Goal: Task Accomplishment & Management: Use online tool/utility

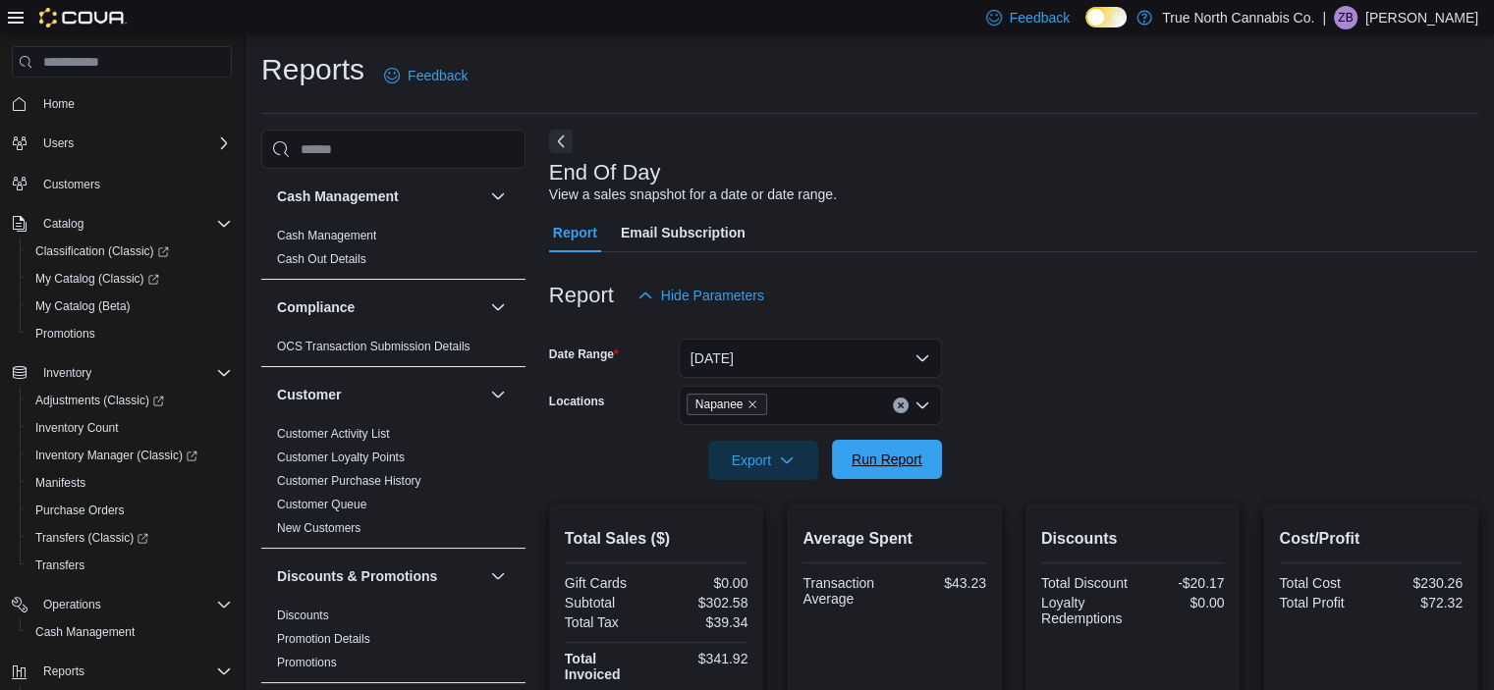
scroll to position [190, 0]
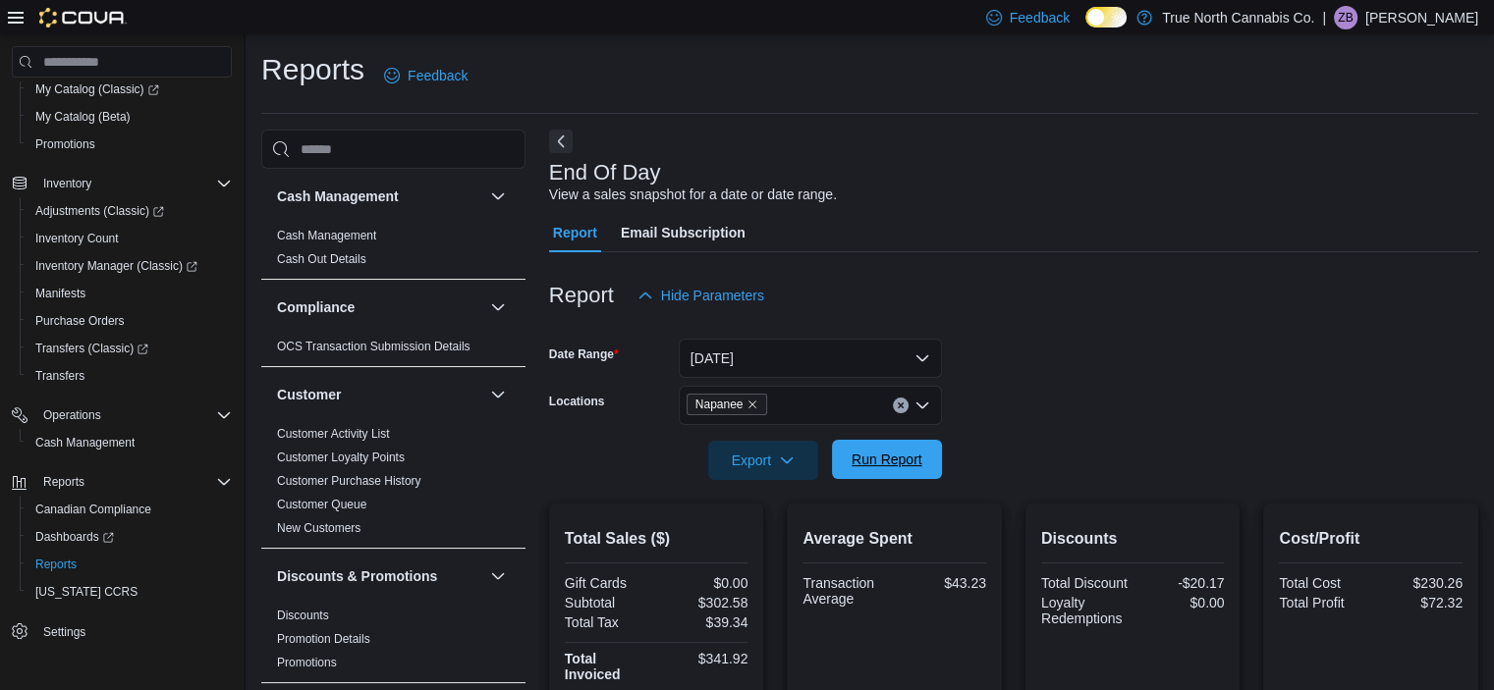
click at [859, 459] on span "Run Report" at bounding box center [886, 460] width 71 height 20
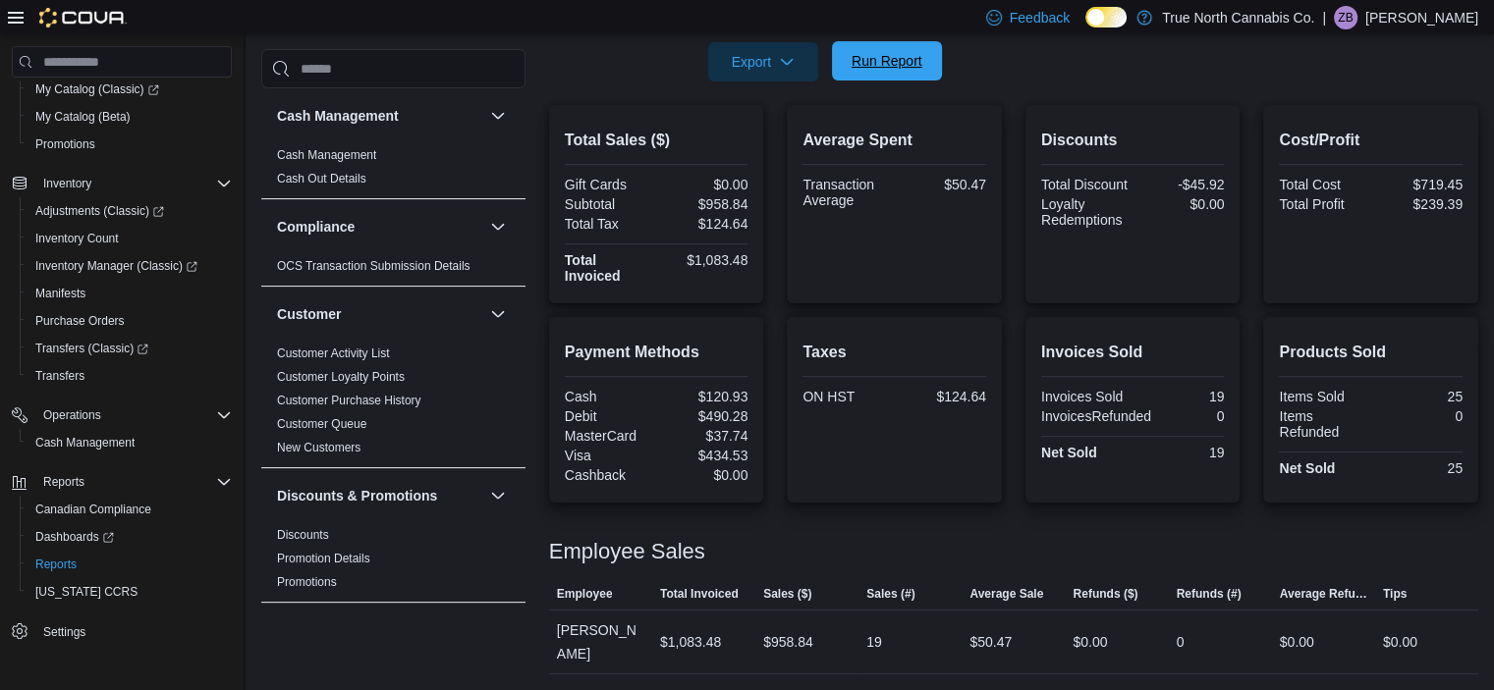
scroll to position [374, 0]
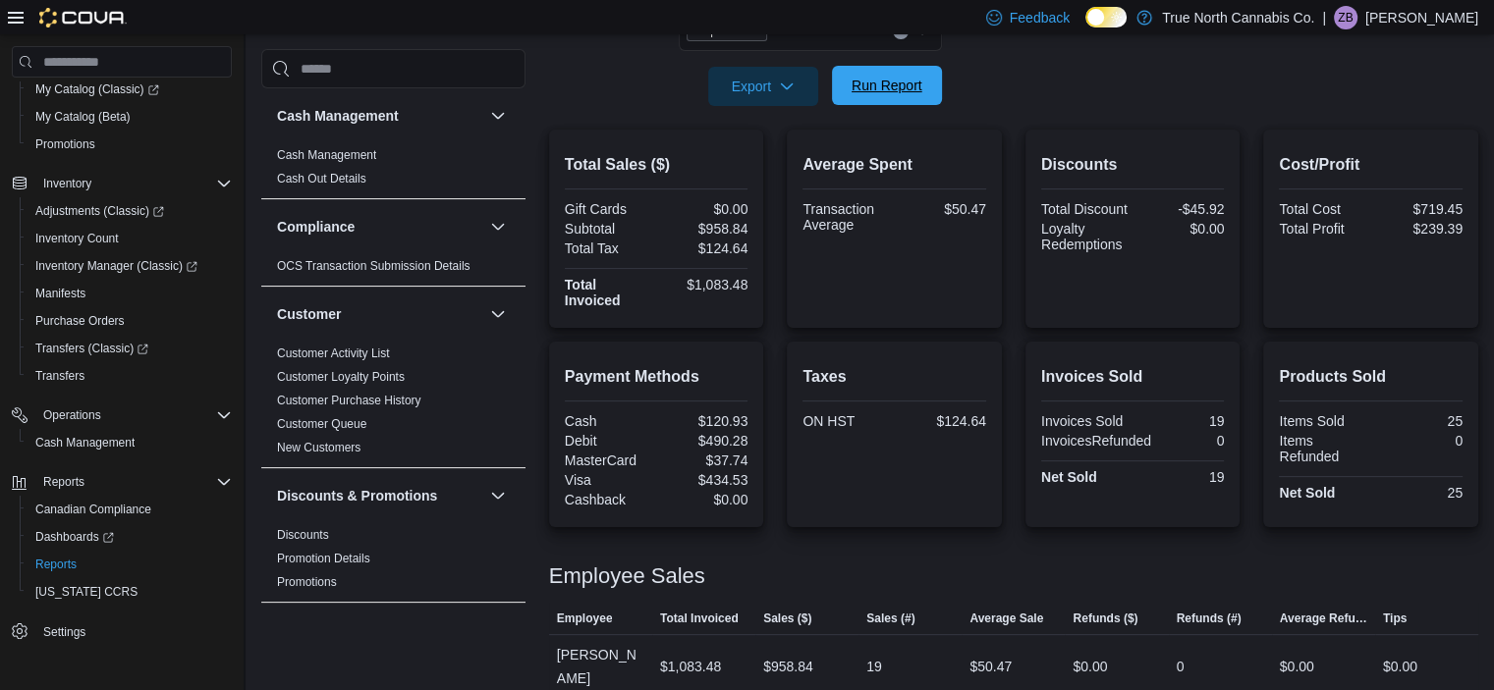
click at [895, 82] on span "Run Report" at bounding box center [886, 86] width 71 height 20
click at [137, 258] on span "Inventory Manager (Classic)" at bounding box center [116, 266] width 162 height 16
click at [875, 73] on span "Run Report" at bounding box center [887, 85] width 86 height 39
click at [886, 92] on span "Run Report" at bounding box center [886, 86] width 71 height 20
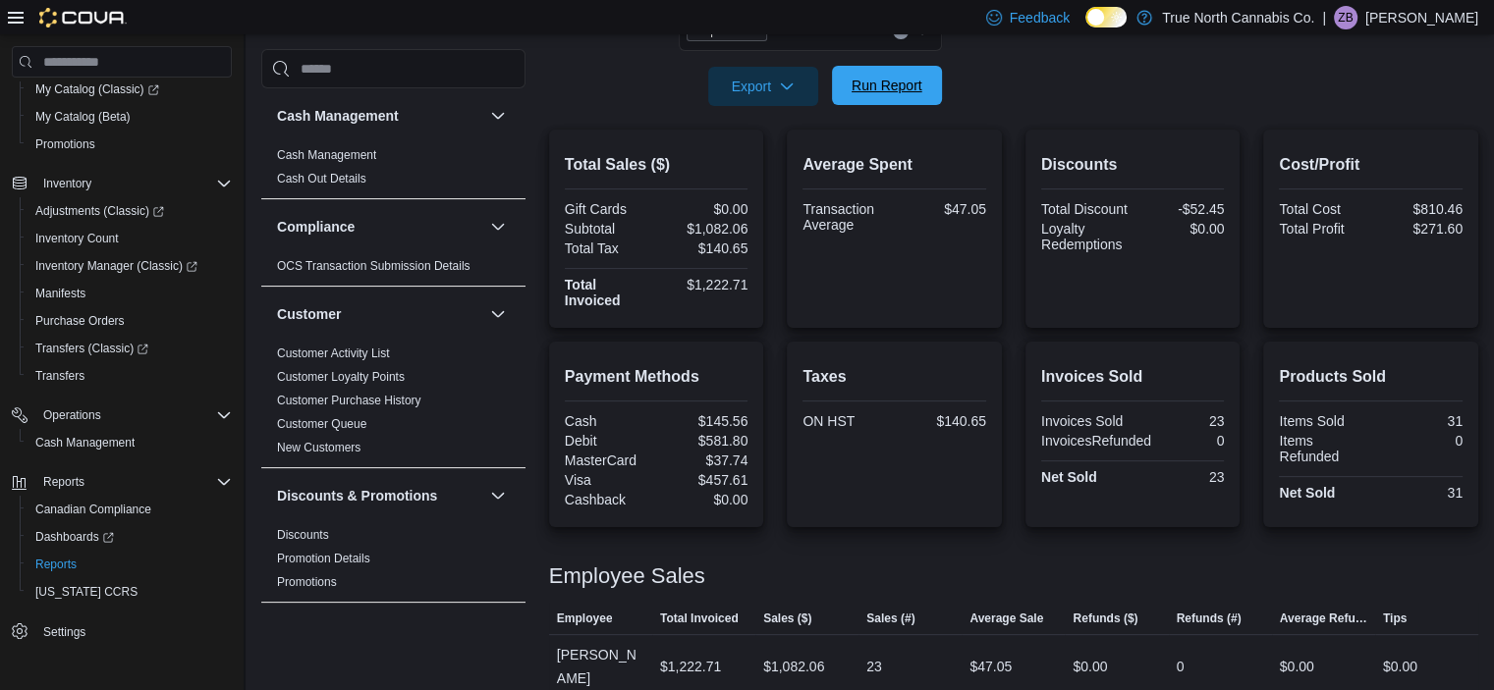
click at [886, 92] on span "Run Report" at bounding box center [886, 86] width 71 height 20
click at [887, 78] on span "Run Report" at bounding box center [886, 86] width 71 height 20
click at [880, 87] on span "Run Report" at bounding box center [886, 87] width 71 height 20
click at [897, 105] on span "Run Report" at bounding box center [887, 86] width 86 height 39
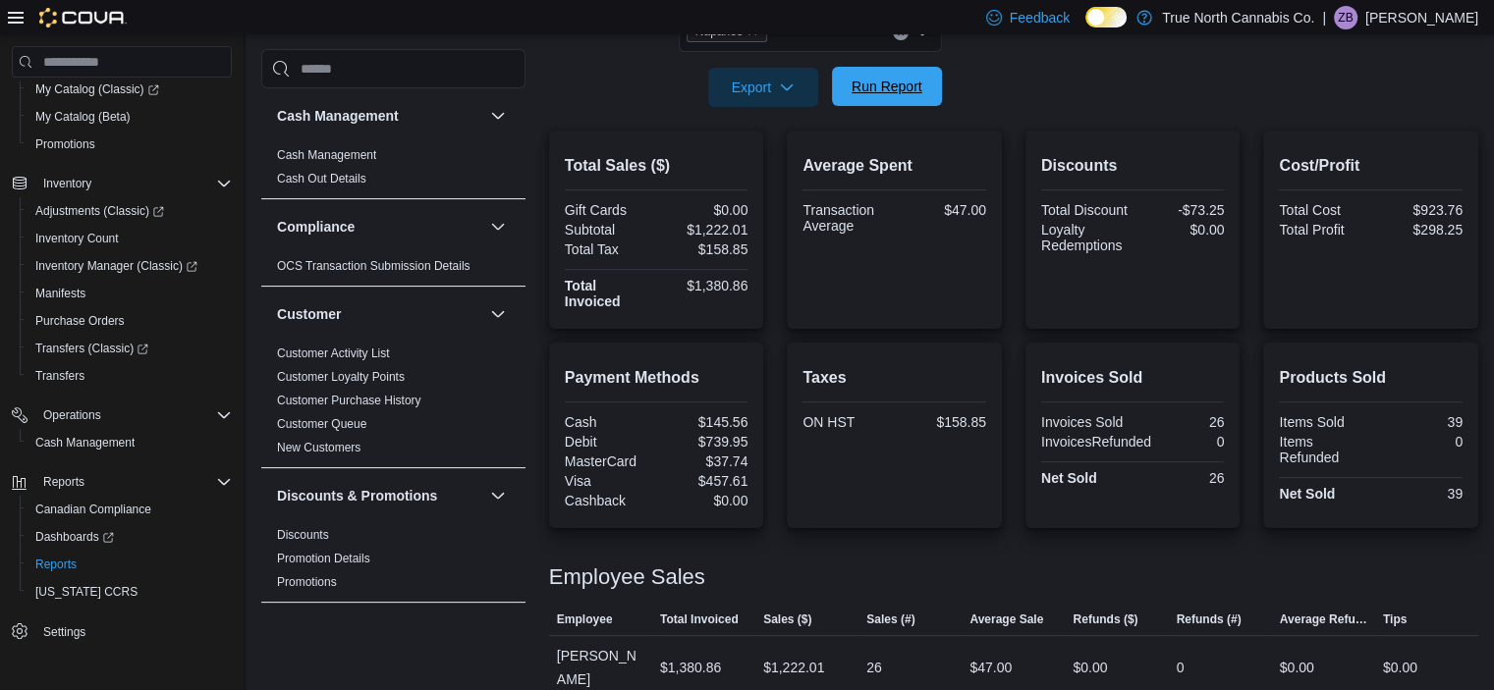
click at [886, 78] on span "Run Report" at bounding box center [886, 87] width 71 height 20
click at [864, 84] on span "Run Report" at bounding box center [886, 87] width 71 height 20
click at [880, 94] on span "Run Report" at bounding box center [886, 87] width 71 height 20
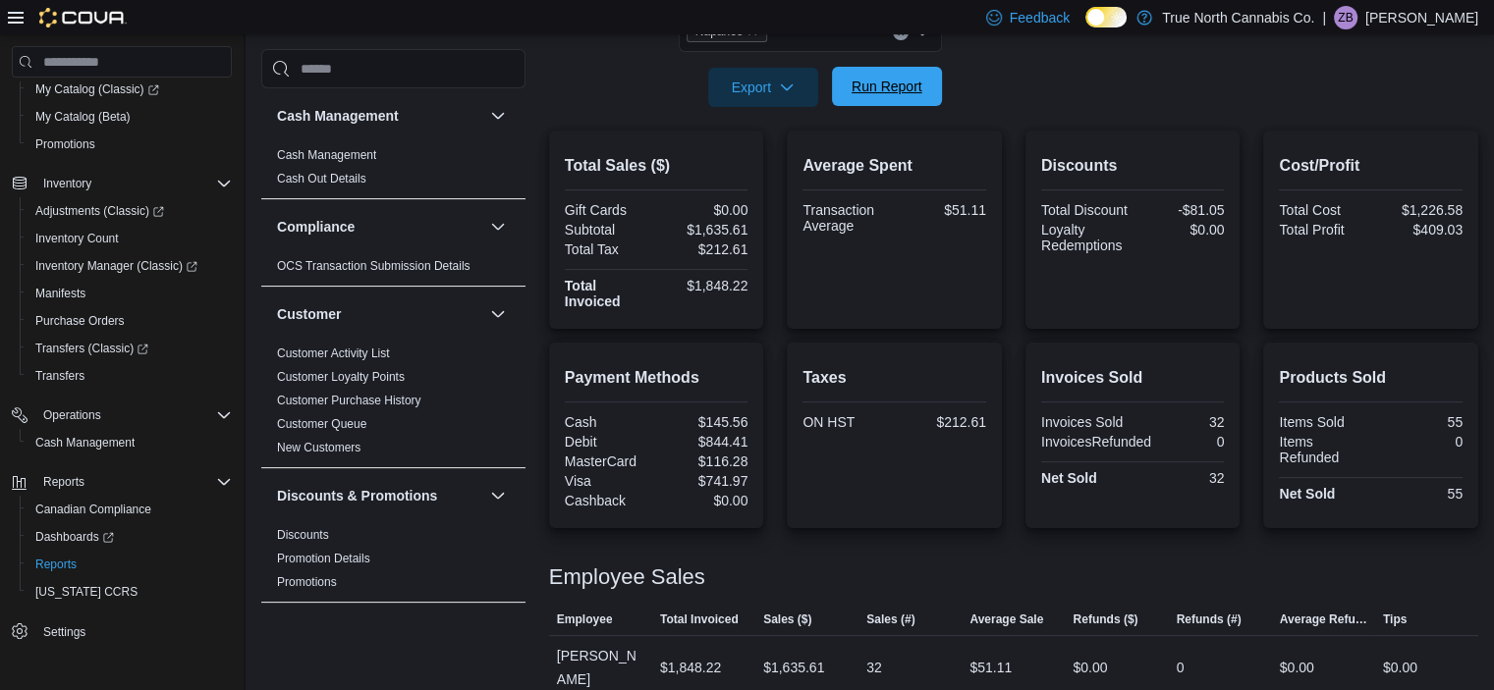
click at [880, 94] on span "Run Report" at bounding box center [886, 87] width 71 height 20
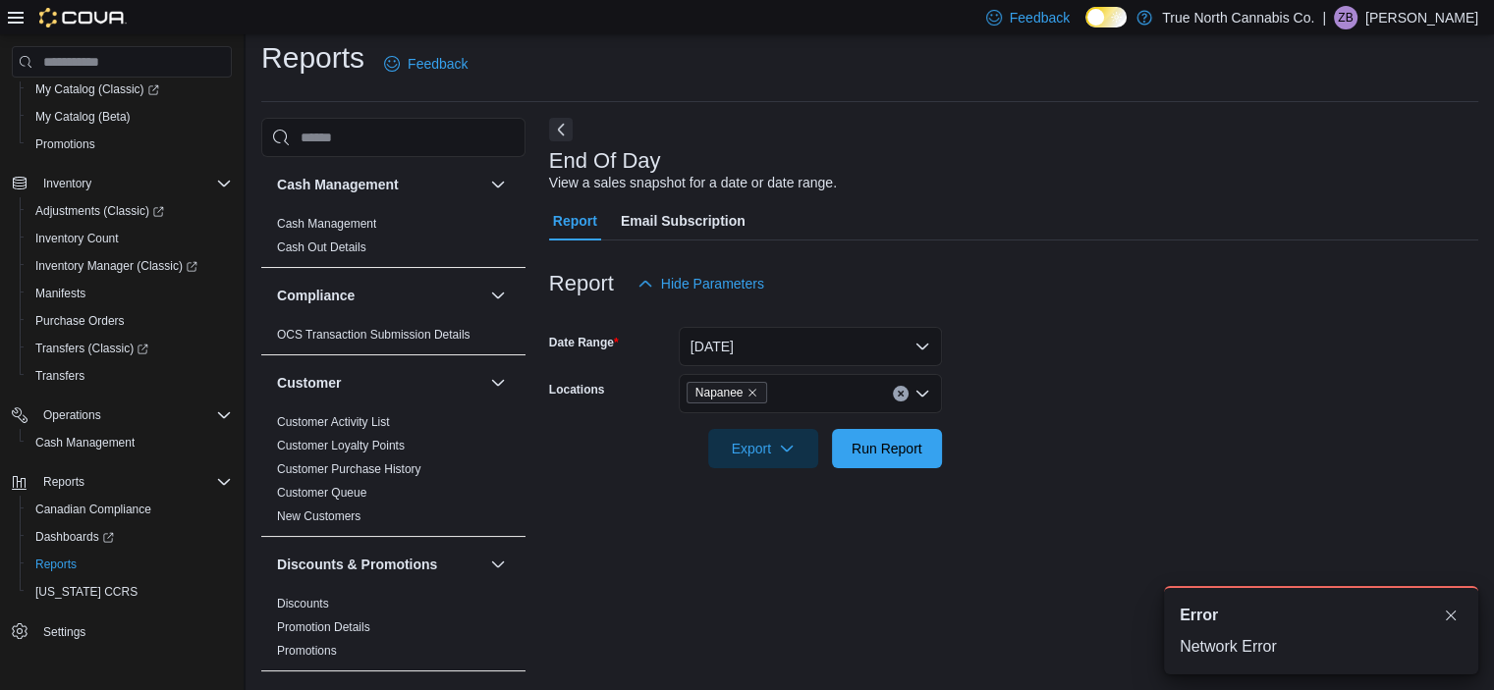
scroll to position [0, 0]
click at [861, 453] on span "Run Report" at bounding box center [886, 448] width 71 height 20
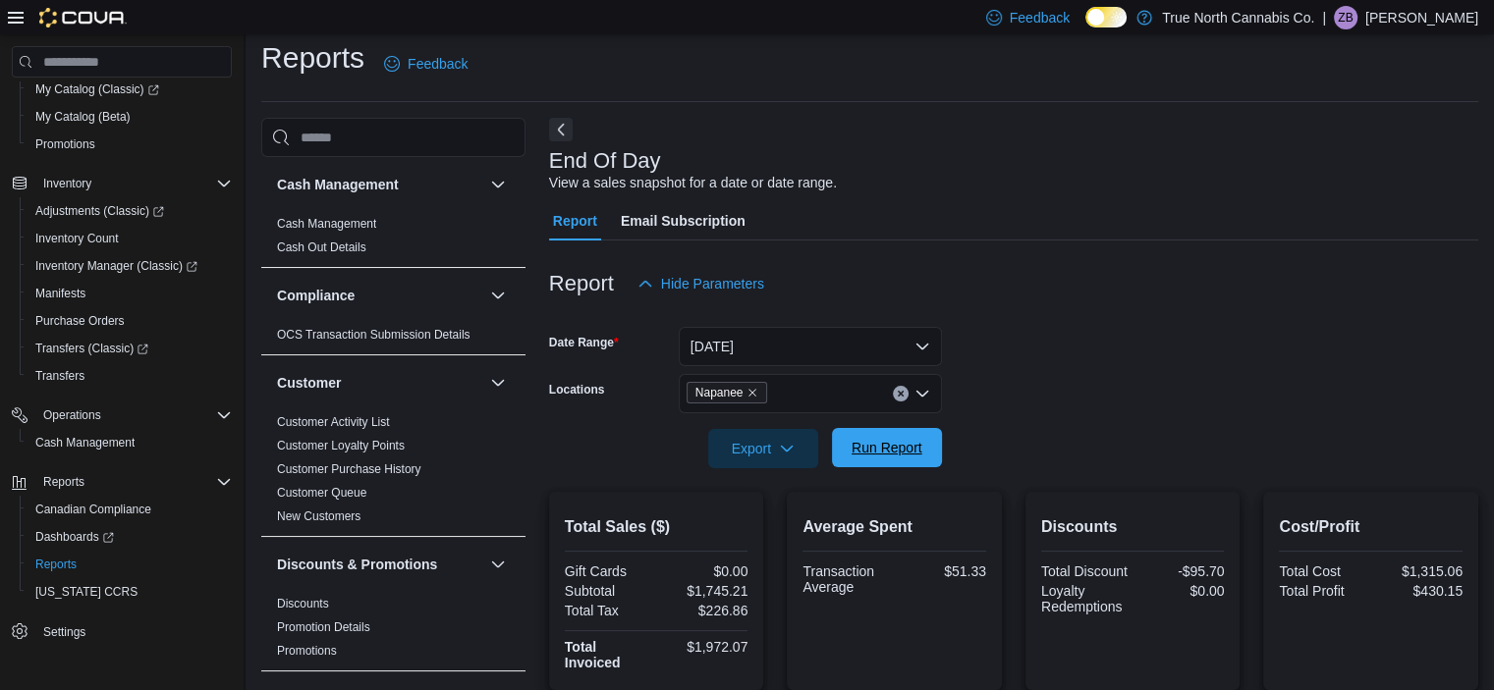
click at [900, 446] on span "Run Report" at bounding box center [886, 448] width 71 height 20
click at [887, 430] on span "Run Report" at bounding box center [887, 447] width 86 height 39
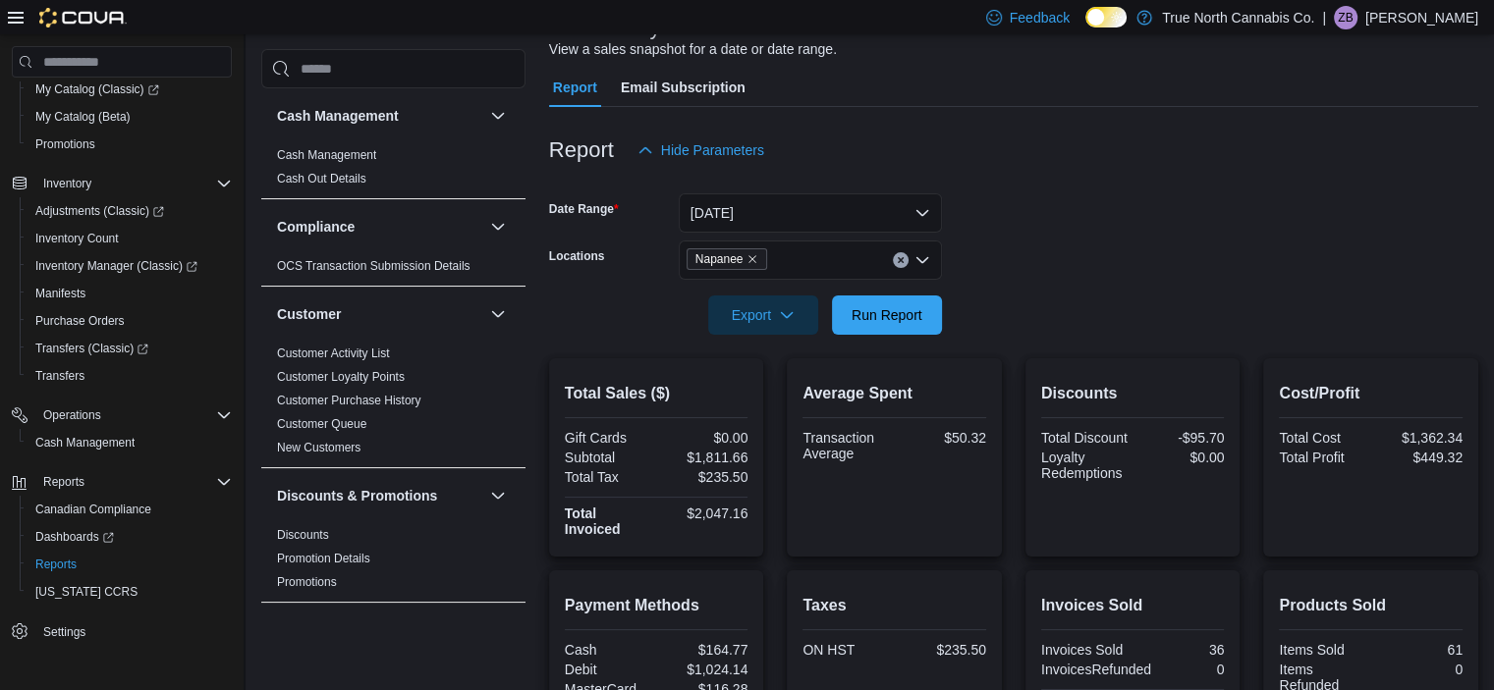
scroll to position [156, 0]
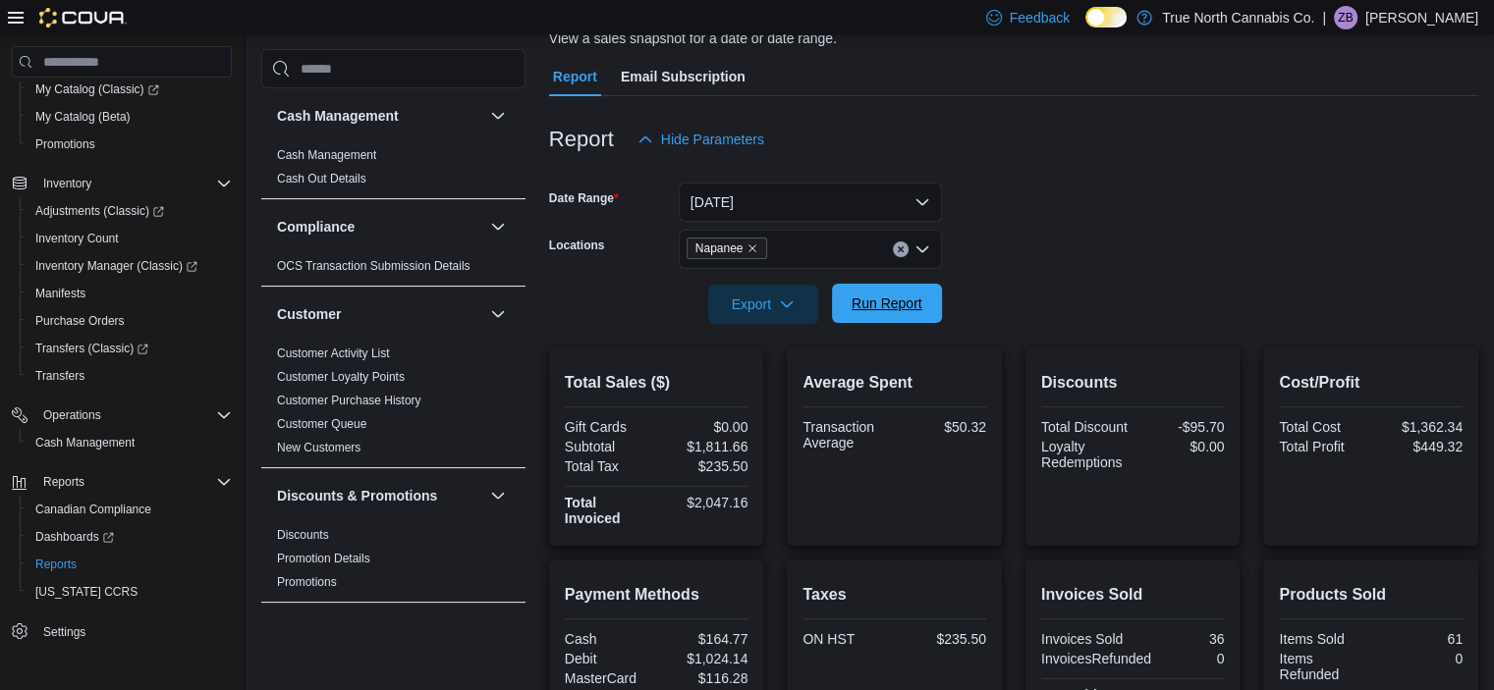
click at [848, 308] on span "Run Report" at bounding box center [887, 303] width 86 height 39
click at [893, 306] on span "Run Report" at bounding box center [886, 304] width 71 height 20
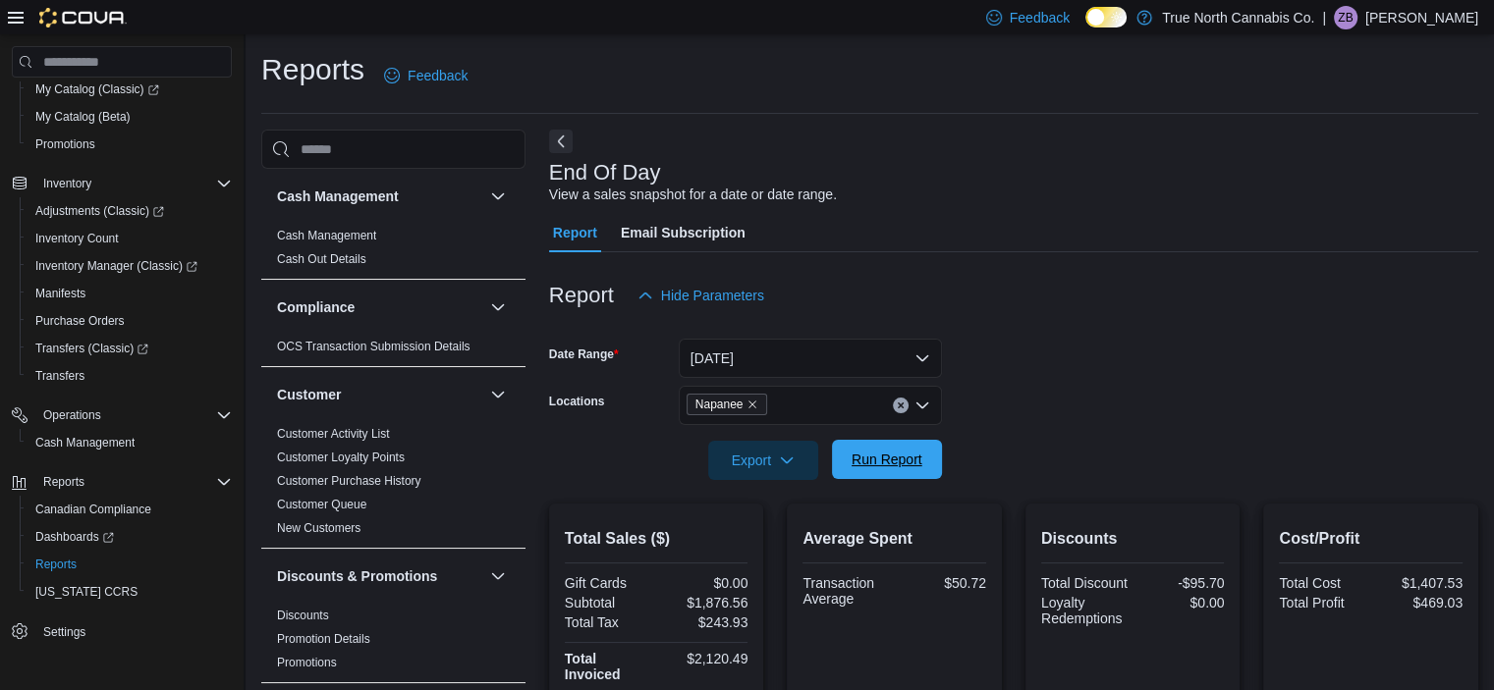
scroll to position [0, 0]
click at [882, 445] on span "Run Report" at bounding box center [887, 459] width 86 height 39
click at [913, 466] on span "Run Report" at bounding box center [886, 460] width 71 height 20
click at [879, 452] on span "Run Report" at bounding box center [886, 460] width 71 height 20
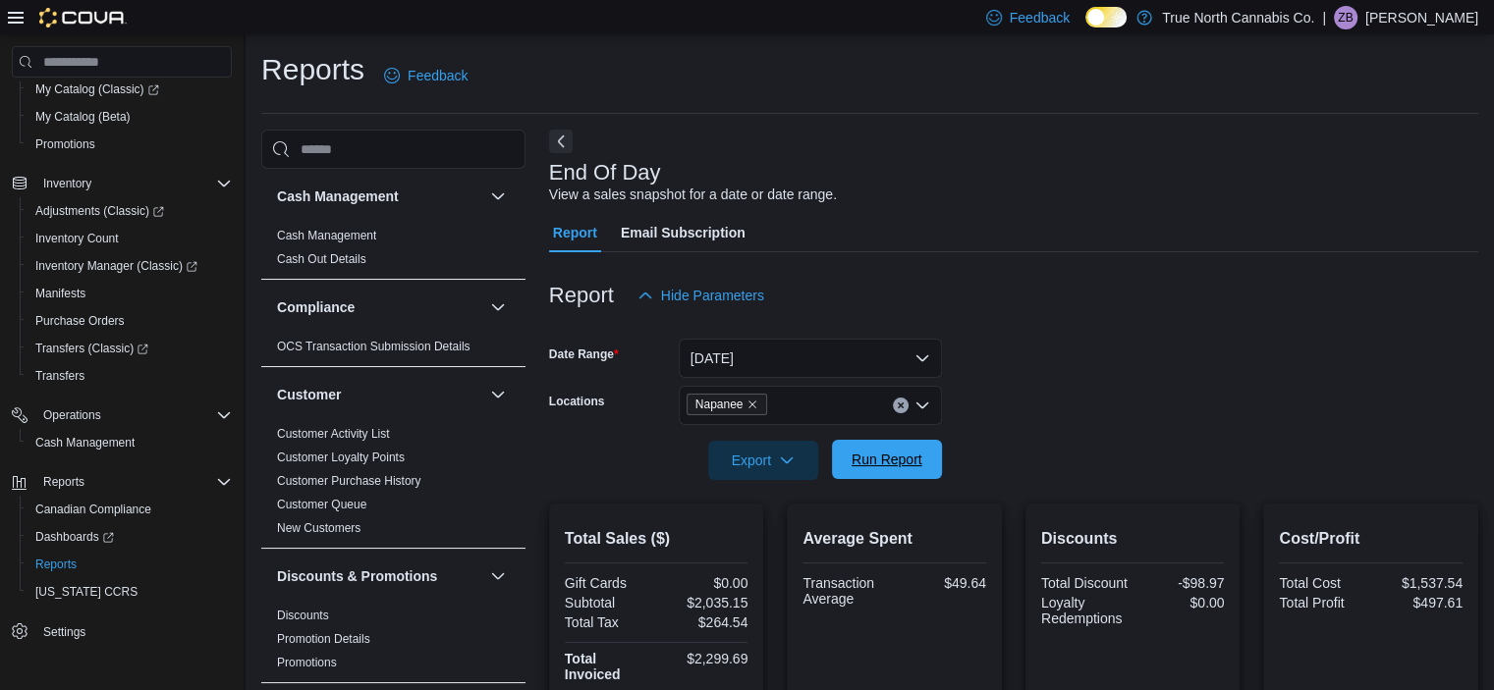
click at [854, 462] on span "Run Report" at bounding box center [886, 460] width 71 height 20
